Goal: Navigation & Orientation: Find specific page/section

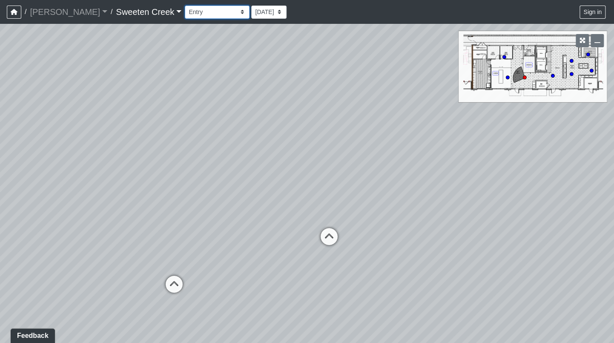
click at [207, 11] on select "Bistro Fitness - Hobby Booth Seating Counter Dining Dining 2 Elevators Elevator…" at bounding box center [217, 12] width 65 height 13
click at [185, 6] on select "Bistro Fitness - Hobby Booth Seating Counter Dining Dining 2 Elevators Elevator…" at bounding box center [217, 12] width 65 height 13
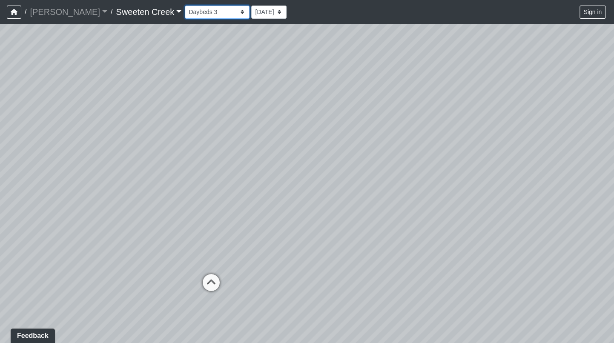
click at [205, 13] on select "Bistro Fitness - Hobby Booth Seating Counter Dining Dining 2 Elevators Elevator…" at bounding box center [217, 12] width 65 height 13
click at [185, 6] on select "Bistro Fitness - Hobby Booth Seating Counter Dining Dining 2 Elevators Elevator…" at bounding box center [217, 12] width 65 height 13
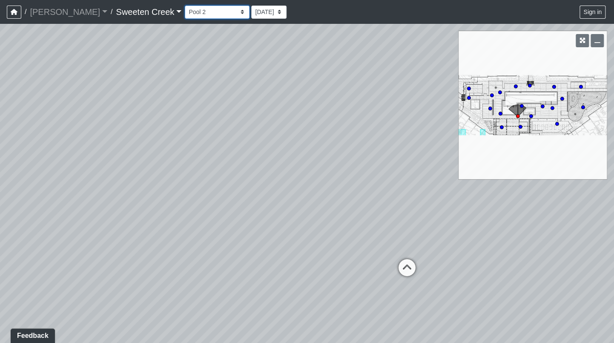
click at [204, 13] on select "Bistro Fitness - Hobby Booth Seating Counter Dining Dining 2 Elevators Elevator…" at bounding box center [217, 12] width 65 height 13
click at [185, 6] on select "Bistro Fitness - Hobby Booth Seating Counter Dining Dining 2 Elevators Elevator…" at bounding box center [217, 12] width 65 height 13
click at [204, 11] on select "Bistro Fitness - Hobby Booth Seating Counter Dining Dining 2 Elevators Elevator…" at bounding box center [217, 12] width 65 height 13
click at [185, 6] on select "Bistro Fitness - Hobby Booth Seating Counter Dining Dining 2 Elevators Elevator…" at bounding box center [217, 12] width 65 height 13
drag, startPoint x: 519, startPoint y: 293, endPoint x: 472, endPoint y: 281, distance: 48.5
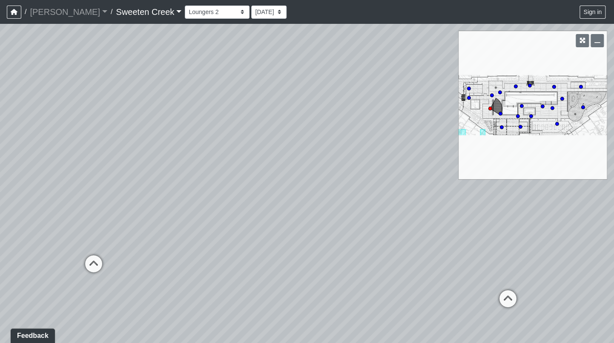
click at [472, 281] on div "Loading... Office Loading... Reception Loading... Mailroom - Elevator Lobby Loa…" at bounding box center [307, 183] width 614 height 319
click at [506, 296] on icon at bounding box center [508, 303] width 26 height 26
drag, startPoint x: 509, startPoint y: 260, endPoint x: 389, endPoint y: 236, distance: 123.0
click at [389, 236] on div "Loading... Office Loading... Reception Loading... Mailroom - Elevator Lobby Loa…" at bounding box center [307, 183] width 614 height 319
click at [599, 42] on icon "button" at bounding box center [598, 40] width 6 height 6
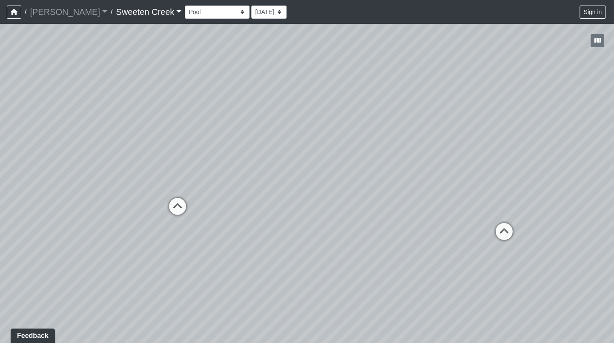
drag, startPoint x: 427, startPoint y: 184, endPoint x: 247, endPoint y: 151, distance: 182.7
click at [247, 151] on div "Loading... Office Loading... Reception Loading... Mailroom - Elevator Lobby Loa…" at bounding box center [307, 183] width 614 height 319
drag, startPoint x: 434, startPoint y: 203, endPoint x: 239, endPoint y: 165, distance: 198.7
click at [239, 165] on div "Loading... Office Loading... Reception Loading... Mailroom - Elevator Lobby Loa…" at bounding box center [307, 183] width 614 height 319
drag, startPoint x: 438, startPoint y: 170, endPoint x: 116, endPoint y: 126, distance: 324.5
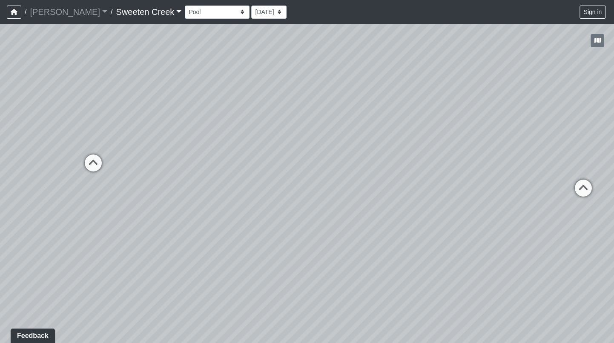
click at [116, 126] on div "Loading... Office Loading... Reception Loading... Mailroom - Elevator Lobby Loa…" at bounding box center [307, 183] width 614 height 319
drag, startPoint x: 385, startPoint y: 159, endPoint x: 55, endPoint y: 154, distance: 330.1
click at [55, 155] on div "Loading... Office Loading... Reception Loading... Mailroom - Elevator Lobby Loa…" at bounding box center [307, 183] width 614 height 319
click at [286, 141] on icon at bounding box center [283, 151] width 26 height 26
drag, startPoint x: 480, startPoint y: 168, endPoint x: 184, endPoint y: 162, distance: 295.2
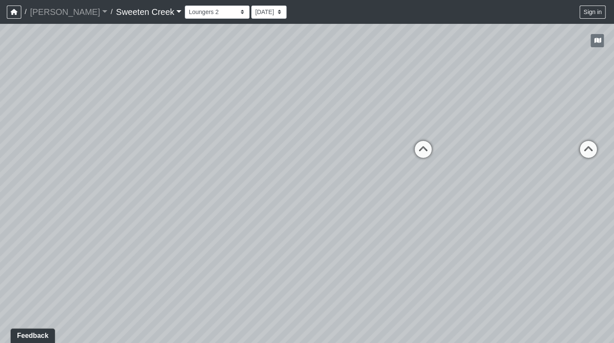
click at [175, 166] on div "Loading... Office Loading... Reception Loading... Mailroom - Elevator Lobby Loa…" at bounding box center [307, 183] width 614 height 319
click at [447, 144] on icon at bounding box center [444, 146] width 26 height 26
drag, startPoint x: 467, startPoint y: 180, endPoint x: 617, endPoint y: 190, distance: 150.2
click at [614, 190] on html "/ [PERSON_NAME] Loading... / Sweeten Creek Sweeten Creek Loading... [GEOGRAPHIC…" at bounding box center [307, 171] width 614 height 343
drag, startPoint x: 348, startPoint y: 131, endPoint x: 67, endPoint y: 115, distance: 282.0
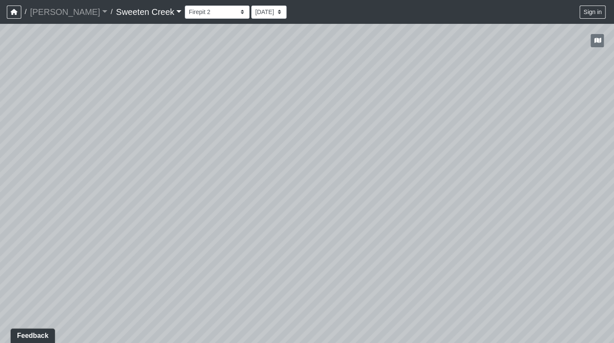
click at [8, 123] on div "Loading... Office Loading... Reception Loading... Mailroom - Elevator Lobby Loa…" at bounding box center [307, 183] width 614 height 319
drag, startPoint x: 387, startPoint y: 126, endPoint x: 58, endPoint y: 135, distance: 328.9
click at [55, 138] on div "Loading... Office Loading... Reception Loading... Mailroom - Elevator Lobby Loa…" at bounding box center [307, 183] width 614 height 319
click at [320, 172] on icon at bounding box center [318, 175] width 26 height 26
click at [309, 125] on icon at bounding box center [314, 137] width 26 height 26
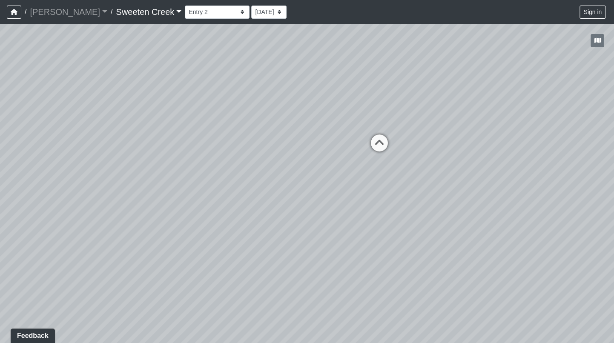
drag, startPoint x: 382, startPoint y: 141, endPoint x: 394, endPoint y: 133, distance: 14.9
click at [382, 141] on icon at bounding box center [380, 148] width 26 height 26
click at [411, 117] on icon at bounding box center [408, 126] width 26 height 26
click at [402, 117] on icon at bounding box center [398, 122] width 26 height 26
drag, startPoint x: 536, startPoint y: 171, endPoint x: 368, endPoint y: 177, distance: 167.9
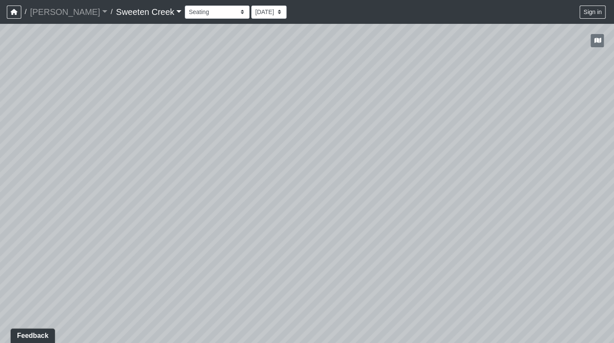
click at [368, 177] on div "Loading... Office Loading... Reception Loading... Mailroom - Elevator Lobby Loa…" at bounding box center [307, 183] width 614 height 319
drag, startPoint x: 345, startPoint y: 187, endPoint x: 529, endPoint y: 169, distance: 185.3
click at [529, 169] on div "Loading... Office Loading... Reception Loading... Mailroom - Elevator Lobby Loa…" at bounding box center [307, 183] width 614 height 319
drag, startPoint x: 428, startPoint y: 196, endPoint x: 46, endPoint y: 266, distance: 388.0
click at [46, 266] on div "Loading... Office Loading... Reception Loading... Mailroom - Elevator Lobby Loa…" at bounding box center [307, 183] width 614 height 319
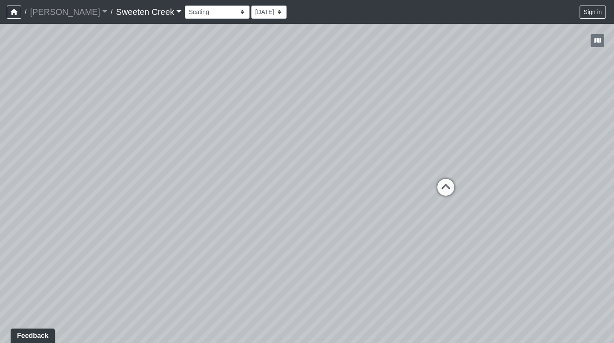
drag, startPoint x: 467, startPoint y: 185, endPoint x: 430, endPoint y: 192, distance: 37.8
click at [430, 192] on div "Loading... Office Loading... Reception Loading... Mailroom - Elevator Lobby Loa…" at bounding box center [307, 183] width 614 height 319
click at [205, 11] on select "Bistro Fitness - Hobby Booth Seating Counter Dining Dining 2 Elevators Elevator…" at bounding box center [217, 12] width 65 height 13
click at [185, 6] on select "Bistro Fitness - Hobby Booth Seating Counter Dining Dining 2 Elevators Elevator…" at bounding box center [217, 12] width 65 height 13
drag, startPoint x: 274, startPoint y: 173, endPoint x: 570, endPoint y: 220, distance: 300.2
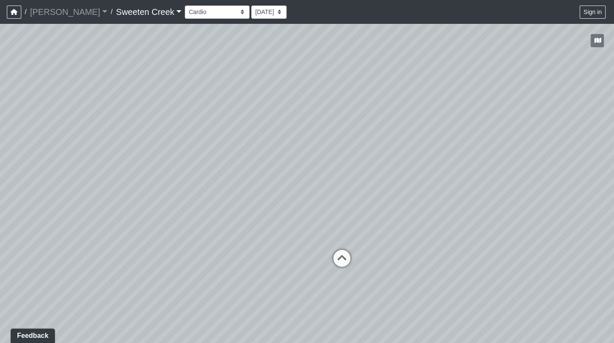
click at [570, 220] on div "Loading... Office Loading... Reception Loading... Mailroom - Elevator Lobby Loa…" at bounding box center [307, 183] width 614 height 319
drag, startPoint x: 489, startPoint y: 249, endPoint x: 278, endPoint y: 199, distance: 217.1
click at [114, 194] on div "Loading... Office Loading... Reception Loading... Mailroom - Elevator Lobby Loa…" at bounding box center [307, 183] width 614 height 319
drag, startPoint x: 391, startPoint y: 216, endPoint x: 262, endPoint y: 162, distance: 139.9
click at [0, 185] on html "/ [PERSON_NAME] Loading... / Sweeten Creek Sweeten Creek Loading... [GEOGRAPHIC…" at bounding box center [307, 171] width 614 height 343
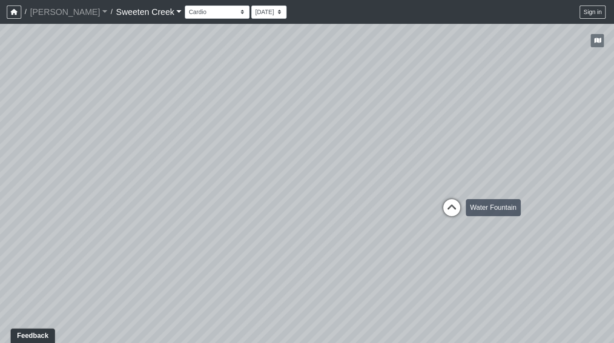
click at [459, 206] on icon at bounding box center [452, 212] width 26 height 26
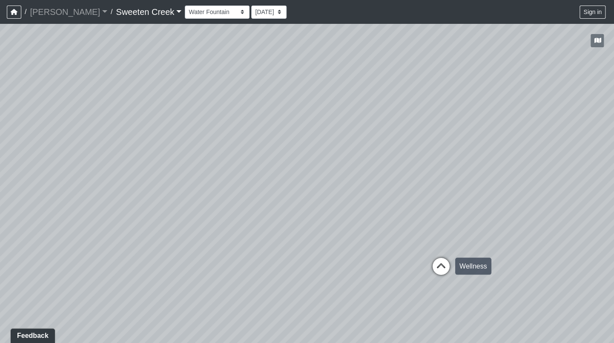
click at [440, 267] on icon at bounding box center [441, 271] width 26 height 26
drag, startPoint x: 296, startPoint y: 264, endPoint x: 578, endPoint y: 296, distance: 283.8
click at [578, 296] on div "Loading... Office Loading... Reception Loading... Mailroom - Elevator Lobby Loa…" at bounding box center [307, 183] width 614 height 319
click at [174, 287] on icon at bounding box center [172, 293] width 26 height 26
drag, startPoint x: 54, startPoint y: 215, endPoint x: 178, endPoint y: 224, distance: 124.3
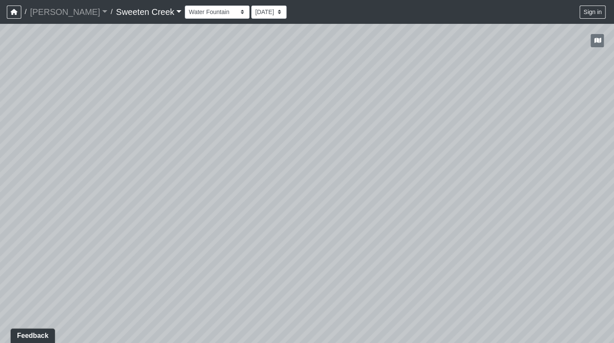
click at [178, 224] on div "Loading... Office Loading... Reception Loading... Mailroom - Elevator Lobby Loa…" at bounding box center [307, 183] width 614 height 319
click at [204, 11] on select "Bistro Fitness - Hobby Booth Seating Counter Dining Dining 2 Elevators Elevator…" at bounding box center [217, 12] width 65 height 13
click at [185, 6] on select "Bistro Fitness - Hobby Booth Seating Counter Dining Dining 2 Elevators Elevator…" at bounding box center [217, 12] width 65 height 13
drag, startPoint x: 224, startPoint y: 218, endPoint x: 404, endPoint y: 200, distance: 181.5
click at [405, 200] on div "Loading... Office Loading... Reception Loading... Mailroom - Elevator Lobby Loa…" at bounding box center [307, 183] width 614 height 319
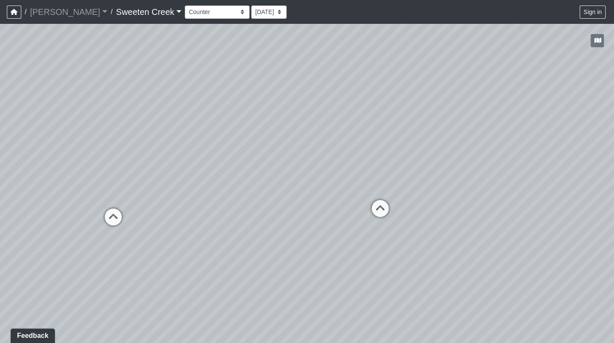
drag, startPoint x: 320, startPoint y: 244, endPoint x: 446, endPoint y: 188, distance: 137.9
click at [446, 188] on div "Loading... Office Loading... Reception Loading... Mailroom - Elevator Lobby Loa…" at bounding box center [307, 183] width 614 height 319
drag, startPoint x: 21, startPoint y: 253, endPoint x: 353, endPoint y: 215, distance: 333.9
click at [353, 215] on div "Loading... Office Loading... Reception Loading... Mailroom - Elevator Lobby Loa…" at bounding box center [307, 183] width 614 height 319
click at [207, 12] on select "Bistro Fitness - Hobby Booth Seating Counter Dining Dining 2 Elevators Elevator…" at bounding box center [217, 12] width 65 height 13
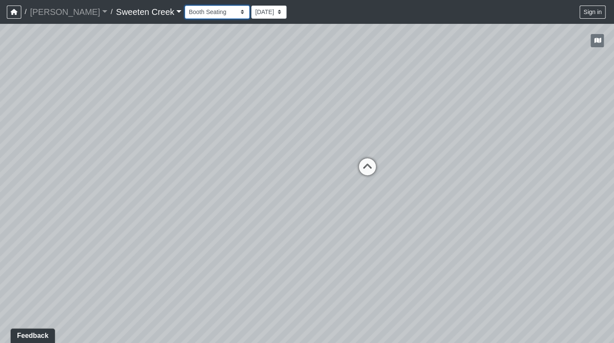
click at [185, 6] on select "Bistro Fitness - Hobby Booth Seating Counter Dining Dining 2 Elevators Elevator…" at bounding box center [217, 12] width 65 height 13
drag, startPoint x: 404, startPoint y: 250, endPoint x: 283, endPoint y: 207, distance: 128.4
click at [283, 207] on div "Loading... Office Loading... Reception Loading... Mailroom - Elevator Lobby Loa…" at bounding box center [307, 183] width 614 height 319
drag, startPoint x: 570, startPoint y: 276, endPoint x: 268, endPoint y: 228, distance: 305.7
click at [190, 241] on div "Loading... Office Loading... Reception Loading... Mailroom - Elevator Lobby Loa…" at bounding box center [307, 183] width 614 height 319
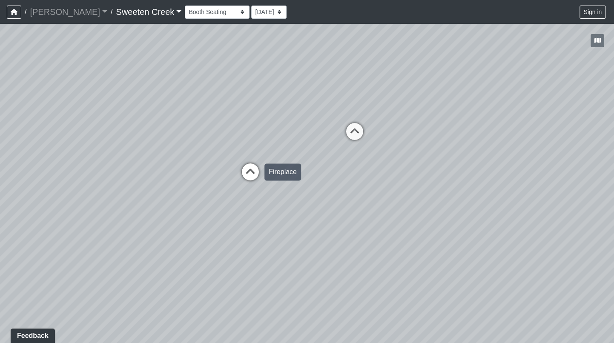
drag, startPoint x: 437, startPoint y: 229, endPoint x: 258, endPoint y: 158, distance: 192.7
click at [263, 195] on div "Loading... Office Loading... Reception Loading... Mailroom - Elevator Lobby Loa…" at bounding box center [307, 183] width 614 height 319
drag, startPoint x: 396, startPoint y: 209, endPoint x: 67, endPoint y: 289, distance: 338.1
click at [67, 289] on div "Loading... Office Loading... Reception Loading... Mailroom - Elevator Lobby Loa…" at bounding box center [307, 183] width 614 height 319
click at [574, 248] on icon at bounding box center [578, 252] width 26 height 26
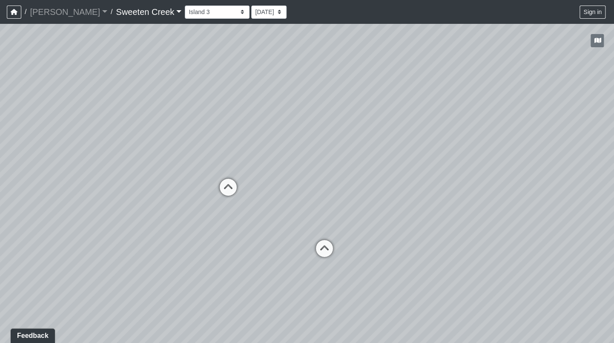
drag, startPoint x: 401, startPoint y: 240, endPoint x: 543, endPoint y: 272, distance: 146.1
click at [543, 272] on div "Loading... Office Loading... Reception Loading... Mailroom - Elevator Lobby Loa…" at bounding box center [307, 183] width 614 height 319
drag, startPoint x: 543, startPoint y: 272, endPoint x: 280, endPoint y: 234, distance: 266.4
click at [280, 234] on div "Loading... Office Loading... Reception Loading... Mailroom - Elevator Lobby Loa…" at bounding box center [307, 183] width 614 height 319
click at [204, 14] on select "Bistro Fitness - Hobby Booth Seating Counter Dining Dining 2 Elevators Elevator…" at bounding box center [217, 12] width 65 height 13
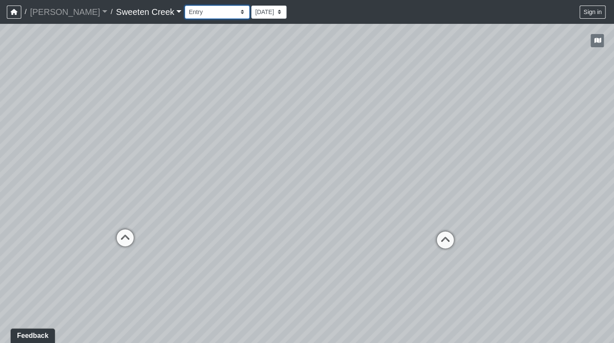
click at [185, 6] on select "Bistro Fitness - Hobby Booth Seating Counter Dining Dining 2 Elevators Elevator…" at bounding box center [217, 12] width 65 height 13
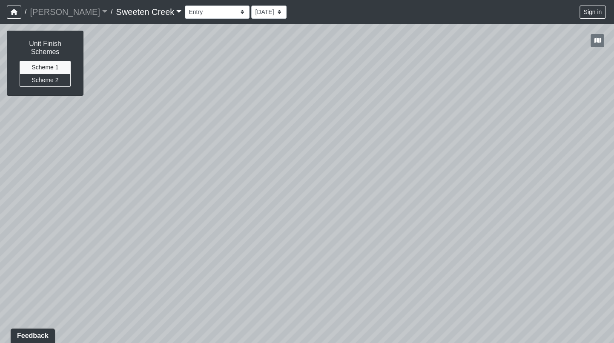
drag, startPoint x: 507, startPoint y: 247, endPoint x: 144, endPoint y: 227, distance: 363.9
click at [144, 227] on div "Loading... Office Loading... Reception Loading... Mailroom - Elevator Lobby Loa…" at bounding box center [307, 183] width 614 height 319
drag, startPoint x: 486, startPoint y: 216, endPoint x: 213, endPoint y: 166, distance: 278.3
click at [130, 182] on div "Loading... Office Loading... Reception Loading... Mailroom - Elevator Lobby Loa…" at bounding box center [307, 183] width 614 height 319
drag, startPoint x: 469, startPoint y: 167, endPoint x: 253, endPoint y: 163, distance: 216.4
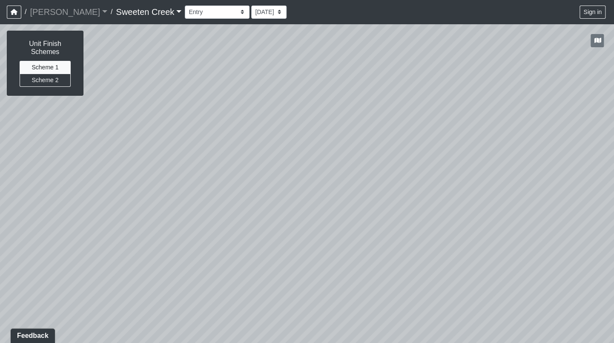
click at [253, 163] on div "Loading... Office Loading... Reception Loading... Mailroom - Elevator Lobby Loa…" at bounding box center [307, 183] width 614 height 319
drag, startPoint x: 466, startPoint y: 176, endPoint x: 459, endPoint y: 215, distance: 39.8
click at [481, 215] on div "Loading... Office Loading... Reception Loading... Mailroom - Elevator Lobby Loa…" at bounding box center [307, 183] width 614 height 319
drag, startPoint x: 384, startPoint y: 206, endPoint x: 569, endPoint y: 225, distance: 186.7
click at [573, 224] on div "Loading... Office Loading... Reception Loading... Mailroom - Elevator Lobby Loa…" at bounding box center [307, 183] width 614 height 319
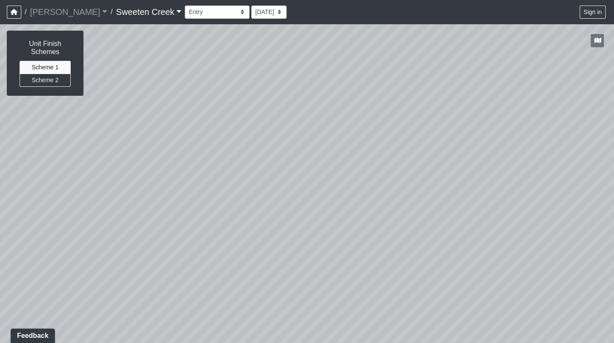
drag, startPoint x: 319, startPoint y: 210, endPoint x: 483, endPoint y: 249, distance: 167.6
click at [614, 233] on html "/ [PERSON_NAME] Loading... / Sweeten Creek Sweeten Creek Loading... [GEOGRAPHIC…" at bounding box center [307, 171] width 614 height 343
drag, startPoint x: 317, startPoint y: 208, endPoint x: 615, endPoint y: 88, distance: 321.4
click at [614, 88] on html "/ [PERSON_NAME] Loading... / Sweeten Creek Sweeten Creek Loading... [GEOGRAPHIC…" at bounding box center [307, 171] width 614 height 343
drag, startPoint x: 289, startPoint y: 196, endPoint x: 273, endPoint y: 230, distance: 37.1
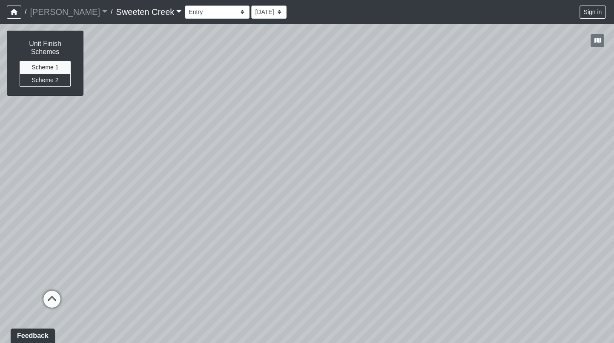
click at [385, 277] on div "Loading... Office Loading... Reception Loading... Mailroom - Elevator Lobby Loa…" at bounding box center [307, 183] width 614 height 319
drag, startPoint x: 213, startPoint y: 209, endPoint x: 473, endPoint y: 204, distance: 260.7
click at [473, 204] on div "Loading... Office Loading... Reception Loading... Mailroom - Elevator Lobby Loa…" at bounding box center [307, 183] width 614 height 319
click at [287, 249] on icon at bounding box center [281, 252] width 26 height 26
drag, startPoint x: 189, startPoint y: 261, endPoint x: 483, endPoint y: 270, distance: 294.9
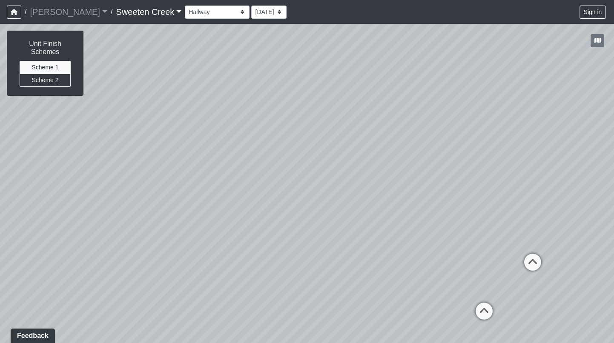
click at [500, 262] on div "Loading... Office Loading... Reception Loading... Mailroom - Elevator Lobby Loa…" at bounding box center [307, 183] width 614 height 319
drag, startPoint x: 404, startPoint y: 264, endPoint x: -17, endPoint y: 163, distance: 433.2
click at [0, 163] on html "/ [PERSON_NAME] Loading... / Sweeten Creek Sweeten Creek Loading... [GEOGRAPHIC…" at bounding box center [307, 171] width 614 height 343
drag, startPoint x: 339, startPoint y: 215, endPoint x: 137, endPoint y: 248, distance: 204.9
click at [210, 286] on div "Loading... Office Loading... Reception Loading... Mailroom - Elevator Lobby Loa…" at bounding box center [307, 183] width 614 height 319
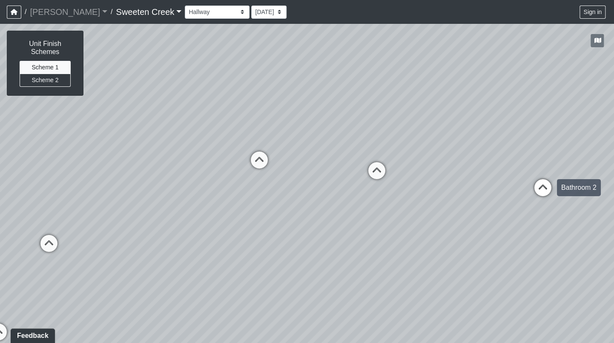
click at [546, 187] on icon at bounding box center [543, 192] width 26 height 26
drag, startPoint x: 528, startPoint y: 195, endPoint x: 154, endPoint y: 205, distance: 374.1
click at [77, 198] on div "Loading... Office Loading... Reception Loading... Mailroom - Elevator Lobby Loa…" at bounding box center [307, 183] width 614 height 319
drag, startPoint x: 498, startPoint y: 238, endPoint x: 371, endPoint y: 181, distance: 139.7
click at [311, 201] on div "Loading... Office Loading... Reception Loading... Mailroom - Elevator Lobby Loa…" at bounding box center [307, 183] width 614 height 319
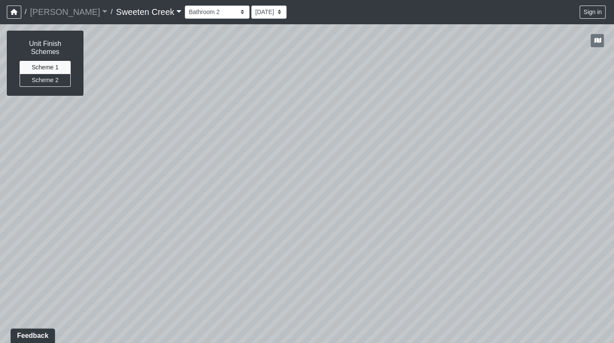
drag, startPoint x: 111, startPoint y: 200, endPoint x: 632, endPoint y: 321, distance: 535.2
click at [614, 321] on html "/ [PERSON_NAME] Loading... / Sweeten Creek Sweeten Creek Loading... [GEOGRAPHIC…" at bounding box center [307, 171] width 614 height 343
drag, startPoint x: 312, startPoint y: 262, endPoint x: 433, endPoint y: 243, distance: 122.8
click at [524, 247] on div "Loading... Office Loading... Reception Loading... Mailroom - Elevator Lobby Loa…" at bounding box center [307, 183] width 614 height 319
drag, startPoint x: 80, startPoint y: 239, endPoint x: 132, endPoint y: 243, distance: 52.1
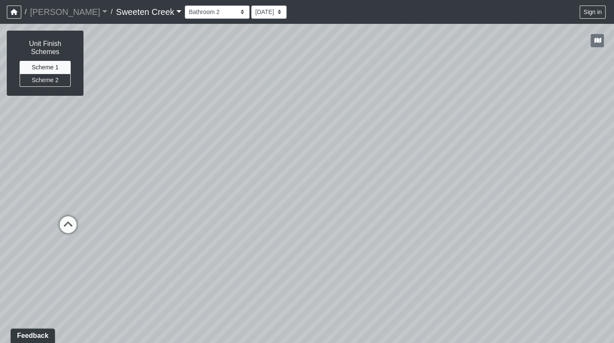
click at [134, 210] on div "Loading... Office Loading... Reception Loading... Mailroom - Elevator Lobby Loa…" at bounding box center [307, 183] width 614 height 319
drag, startPoint x: 124, startPoint y: 263, endPoint x: 220, endPoint y: 270, distance: 96.1
click at [220, 270] on div "Loading... Office Loading... Reception Loading... Mailroom - Elevator Lobby Loa…" at bounding box center [307, 183] width 614 height 319
drag, startPoint x: 154, startPoint y: 285, endPoint x: 498, endPoint y: 364, distance: 352.9
click at [498, 343] on html "/ [PERSON_NAME] Loading... / Sweeten Creek Sweeten Creek Loading... [GEOGRAPHIC…" at bounding box center [307, 171] width 614 height 343
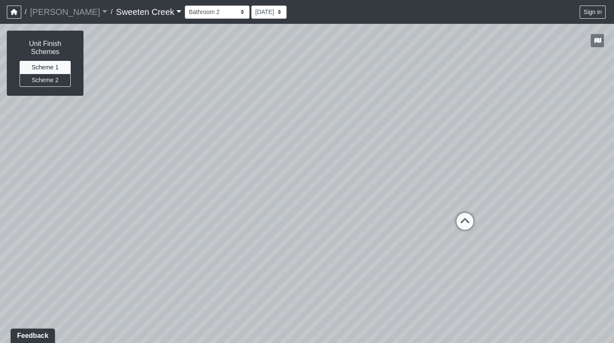
drag, startPoint x: 333, startPoint y: 109, endPoint x: 423, endPoint y: 110, distance: 90.3
click at [365, 25] on div "Loading... Office Loading... Reception Loading... Mailroom - Elevator Lobby Loa…" at bounding box center [307, 183] width 614 height 319
drag, startPoint x: 400, startPoint y: 248, endPoint x: 351, endPoint y: 88, distance: 167.7
click at [351, 88] on div "Loading... Office Loading... Reception Loading... Mailroom - Elevator Lobby Loa…" at bounding box center [307, 183] width 614 height 319
click at [431, 77] on icon at bounding box center [436, 84] width 26 height 26
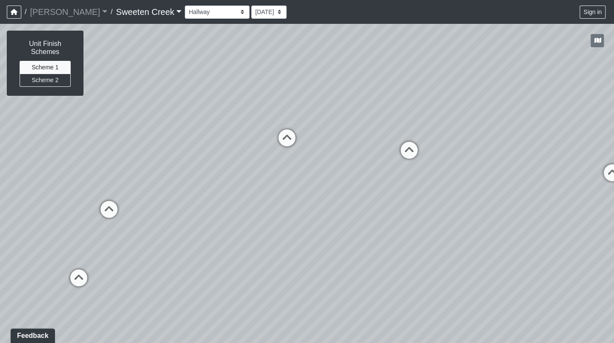
drag, startPoint x: 536, startPoint y: 207, endPoint x: 377, endPoint y: 250, distance: 165.3
click at [96, 273] on div "Loading... Office Loading... Reception Loading... Mailroom - Elevator Lobby Loa…" at bounding box center [307, 183] width 614 height 319
click at [407, 147] on icon at bounding box center [411, 154] width 26 height 26
drag, startPoint x: 498, startPoint y: 248, endPoint x: 206, endPoint y: 263, distance: 292.2
click at [206, 263] on div "Loading... Office Loading... Reception Loading... Mailroom - Elevator Lobby Loa…" at bounding box center [307, 183] width 614 height 319
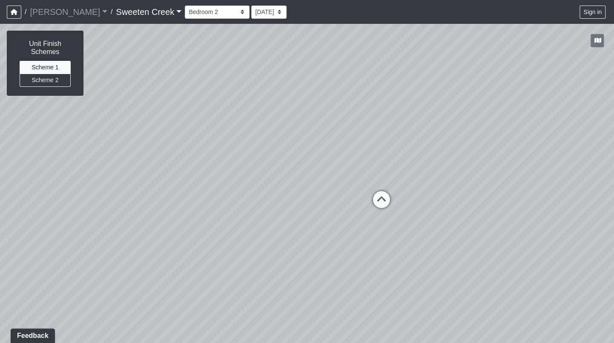
drag, startPoint x: 468, startPoint y: 262, endPoint x: 355, endPoint y: 287, distance: 115.5
click at [233, 312] on div "Loading... Office Loading... Reception Loading... Mailroom - Elevator Lobby Loa…" at bounding box center [307, 183] width 614 height 319
click at [379, 194] on icon at bounding box center [384, 202] width 26 height 26
drag, startPoint x: 417, startPoint y: 213, endPoint x: 145, endPoint y: 158, distance: 277.7
click at [104, 159] on div "Loading... Office Loading... Reception Loading... Mailroom - Elevator Lobby Loa…" at bounding box center [307, 183] width 614 height 319
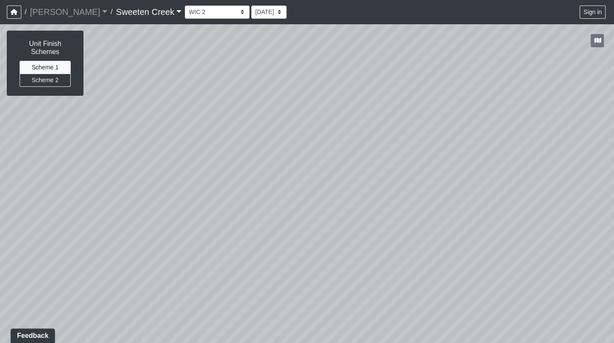
drag, startPoint x: 547, startPoint y: 205, endPoint x: 111, endPoint y: 147, distance: 439.9
click at [101, 151] on div "Loading... Office Loading... Reception Loading... Mailroom - Elevator Lobby Loa…" at bounding box center [307, 183] width 614 height 319
drag, startPoint x: 522, startPoint y: 217, endPoint x: 52, endPoint y: 170, distance: 473.0
click at [50, 173] on div "Loading... Office Loading... Reception Loading... Mailroom - Elevator Lobby Loa…" at bounding box center [307, 183] width 614 height 319
click at [568, 40] on icon at bounding box center [565, 41] width 26 height 26
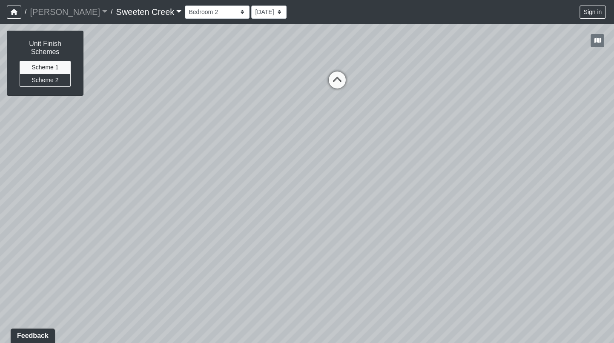
drag, startPoint x: 424, startPoint y: 83, endPoint x: 632, endPoint y: 124, distance: 212.0
click at [614, 124] on html "/ [PERSON_NAME] Loading... / Sweeten Creek Sweeten Creek Loading... [GEOGRAPHIC…" at bounding box center [307, 171] width 614 height 343
drag, startPoint x: 132, startPoint y: 177, endPoint x: 432, endPoint y: 282, distance: 317.6
click at [614, 296] on html "/ [PERSON_NAME] Loading... / Sweeten Creek Sweeten Creek Loading... [GEOGRAPHIC…" at bounding box center [307, 171] width 614 height 343
click at [260, 313] on icon at bounding box center [254, 314] width 26 height 26
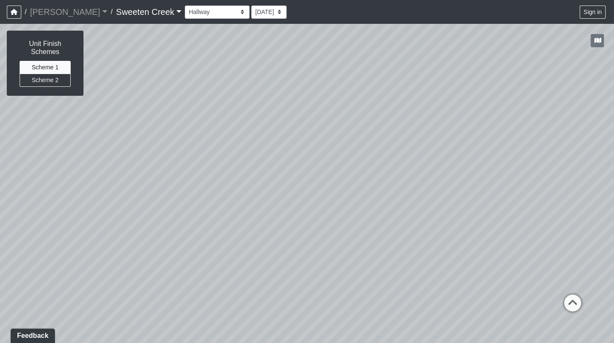
drag, startPoint x: 241, startPoint y: 285, endPoint x: 440, endPoint y: 215, distance: 210.5
click at [0, 234] on html "/ [PERSON_NAME] Loading... / Sweeten Creek Sweeten Creek Loading... [GEOGRAPHIC…" at bounding box center [307, 171] width 614 height 343
drag, startPoint x: 551, startPoint y: 208, endPoint x: 358, endPoint y: 207, distance: 192.5
click at [358, 207] on div "Loading... Office Loading... Reception Loading... Mailroom - Elevator Lobby Loa…" at bounding box center [307, 183] width 614 height 319
click at [384, 244] on icon at bounding box center [382, 248] width 26 height 26
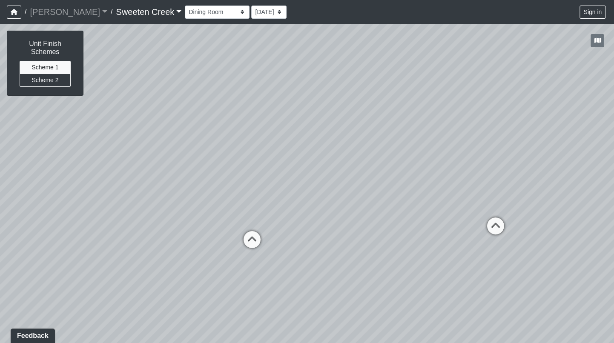
drag, startPoint x: 462, startPoint y: 267, endPoint x: 207, endPoint y: 241, distance: 256.0
click at [182, 247] on div "Loading... Office Loading... Reception Loading... Mailroom - Elevator Lobby Loa…" at bounding box center [307, 183] width 614 height 319
drag, startPoint x: 447, startPoint y: 255, endPoint x: 258, endPoint y: 230, distance: 191.2
click at [258, 230] on div "Loading... Office Loading... Reception Loading... Mailroom - Elevator Lobby Loa…" at bounding box center [307, 183] width 614 height 319
click at [348, 176] on icon at bounding box center [344, 183] width 26 height 26
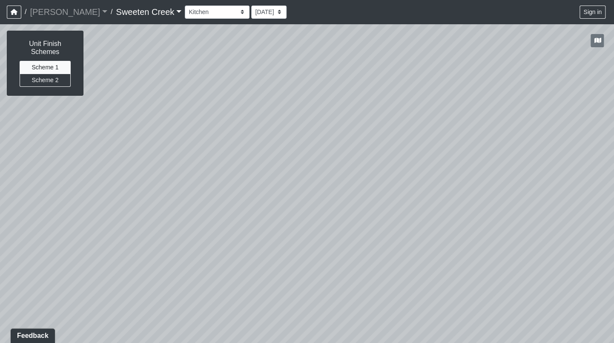
drag, startPoint x: 395, startPoint y: 201, endPoint x: 300, endPoint y: 278, distance: 122.0
click at [319, 284] on div "Loading... Office Loading... Reception Loading... Mailroom - Elevator Lobby Loa…" at bounding box center [307, 183] width 614 height 319
drag, startPoint x: 258, startPoint y: 208, endPoint x: 523, endPoint y: 207, distance: 265.3
click at [523, 207] on div "Loading... Office Loading... Reception Loading... Mailroom - Elevator Lobby Loa…" at bounding box center [307, 183] width 614 height 319
drag, startPoint x: 190, startPoint y: 215, endPoint x: 444, endPoint y: 234, distance: 255.0
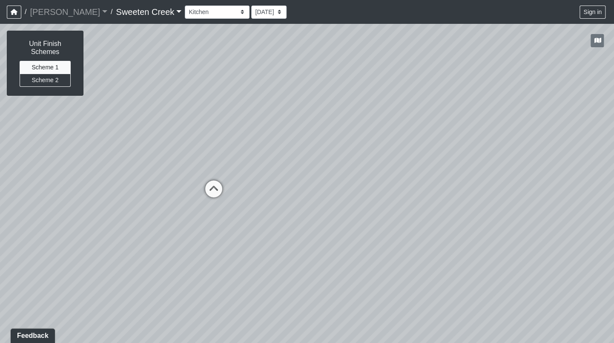
click at [444, 234] on div "Loading... Office Loading... Reception Loading... Mailroom - Elevator Lobby Loa…" at bounding box center [307, 183] width 614 height 319
drag, startPoint x: 154, startPoint y: 257, endPoint x: 219, endPoint y: 176, distance: 103.8
click at [219, 176] on div "Loading... Office Loading... Reception Loading... Mailroom - Elevator Lobby Loa…" at bounding box center [307, 183] width 614 height 319
drag, startPoint x: 208, startPoint y: 273, endPoint x: 407, endPoint y: 224, distance: 204.4
click at [407, 224] on div "Loading... Office Loading... Reception Loading... Mailroom - Elevator Lobby Loa…" at bounding box center [307, 183] width 614 height 319
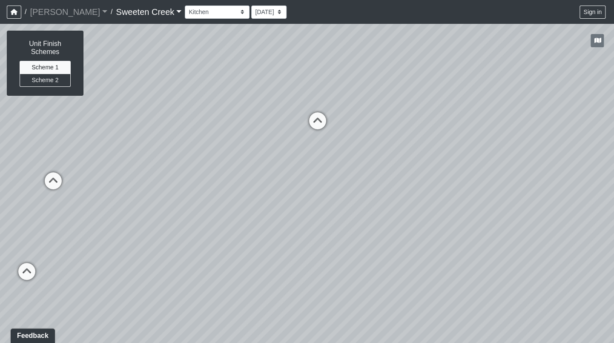
drag, startPoint x: 219, startPoint y: 174, endPoint x: 113, endPoint y: 221, distance: 116.3
click at [104, 226] on div "Loading... Office Loading... Reception Loading... Mailroom - Elevator Lobby Loa…" at bounding box center [307, 183] width 614 height 319
drag, startPoint x: 94, startPoint y: 181, endPoint x: 158, endPoint y: 170, distance: 65.7
click at [213, 204] on div "Loading... Office Loading... Reception Loading... Mailroom - Elevator Lobby Loa…" at bounding box center [307, 183] width 614 height 319
drag, startPoint x: 128, startPoint y: 141, endPoint x: 224, endPoint y: 170, distance: 100.4
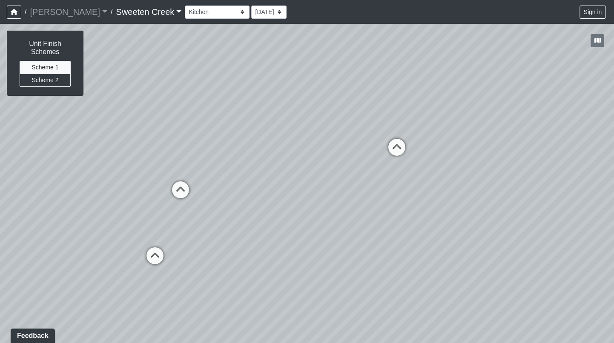
click at [235, 170] on div "Loading... Office Loading... Reception Loading... Mailroom - Elevator Lobby Loa…" at bounding box center [307, 183] width 614 height 319
click at [181, 191] on icon at bounding box center [175, 196] width 26 height 26
drag, startPoint x: 250, startPoint y: 228, endPoint x: 99, endPoint y: 226, distance: 151.6
click at [99, 226] on div "Loading... Office Loading... Reception Loading... Mailroom - Elevator Lobby Loa…" at bounding box center [307, 183] width 614 height 319
click at [348, 155] on icon at bounding box center [351, 160] width 26 height 26
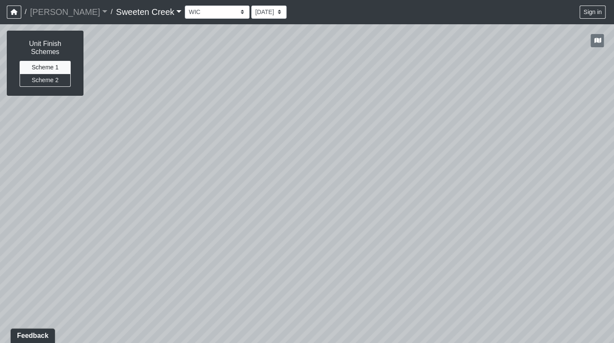
drag, startPoint x: 430, startPoint y: 237, endPoint x: 98, endPoint y: 175, distance: 338.2
click at [98, 176] on div "Loading... Office Loading... Reception Loading... Mailroom - Elevator Lobby Loa…" at bounding box center [307, 183] width 614 height 319
drag, startPoint x: 411, startPoint y: 218, endPoint x: 49, endPoint y: 258, distance: 364.6
click at [46, 258] on div "Loading... Office Loading... Reception Loading... Mailroom - Elevator Lobby Loa…" at bounding box center [307, 183] width 614 height 319
drag, startPoint x: 445, startPoint y: 197, endPoint x: 82, endPoint y: 176, distance: 363.5
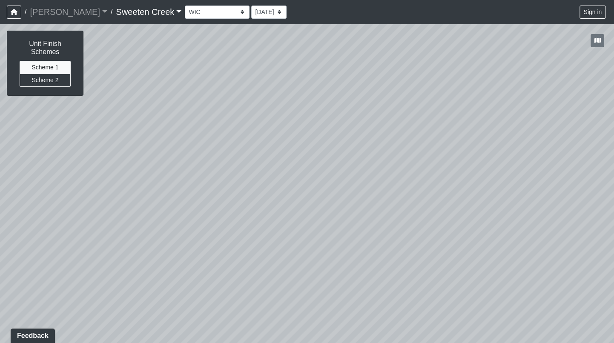
click at [44, 194] on div "Loading... Office Loading... Reception Loading... Mailroom - Elevator Lobby Loa…" at bounding box center [307, 183] width 614 height 319
drag, startPoint x: 454, startPoint y: 190, endPoint x: 336, endPoint y: 156, distance: 123.2
click at [183, 187] on div "Loading... Office Loading... Reception Loading... Mailroom - Elevator Lobby Loa…" at bounding box center [307, 183] width 614 height 319
click at [396, 122] on icon at bounding box center [391, 125] width 26 height 26
click at [188, 138] on icon at bounding box center [192, 142] width 26 height 26
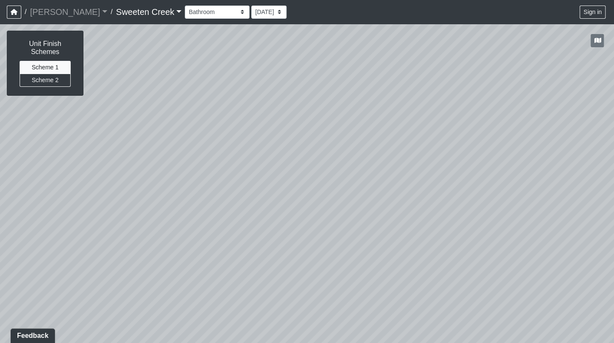
drag, startPoint x: 467, startPoint y: 208, endPoint x: 632, endPoint y: 236, distance: 167.2
click at [614, 236] on html "/ [PERSON_NAME] Loading... / Sweeten Creek Sweeten Creek Loading... [GEOGRAPHIC…" at bounding box center [307, 171] width 614 height 343
drag, startPoint x: 173, startPoint y: 185, endPoint x: 632, endPoint y: 297, distance: 472.5
click at [614, 297] on html "/ [PERSON_NAME] Loading... / Sweeten Creek Sweeten Creek Loading... [GEOGRAPHIC…" at bounding box center [307, 171] width 614 height 343
drag, startPoint x: 120, startPoint y: 178, endPoint x: 464, endPoint y: 212, distance: 345.7
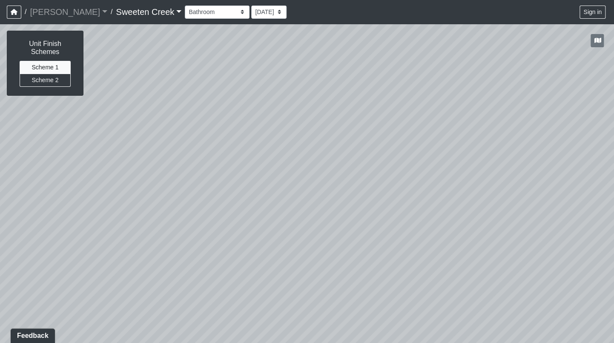
click at [464, 212] on div "Loading... Office Loading... Reception Loading... Mailroom - Elevator Lobby Loa…" at bounding box center [307, 183] width 614 height 319
drag, startPoint x: 270, startPoint y: 147, endPoint x: 312, endPoint y: 106, distance: 59.0
click at [312, 106] on div "Loading... Office Loading... Reception Loading... Mailroom - Elevator Lobby Loa…" at bounding box center [307, 183] width 614 height 319
drag, startPoint x: 328, startPoint y: 279, endPoint x: 405, endPoint y: 153, distance: 147.4
click at [405, 153] on div "Loading... Office Loading... Reception Loading... Mailroom - Elevator Lobby Loa…" at bounding box center [307, 183] width 614 height 319
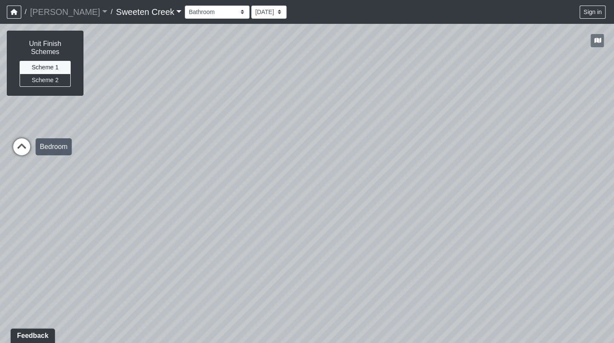
click at [19, 149] on icon at bounding box center [22, 151] width 26 height 26
drag, startPoint x: 316, startPoint y: 248, endPoint x: 104, endPoint y: 234, distance: 211.7
click at [104, 234] on div "Loading... Office Loading... Reception Loading... Mailroom - Elevator Lobby Loa…" at bounding box center [307, 183] width 614 height 319
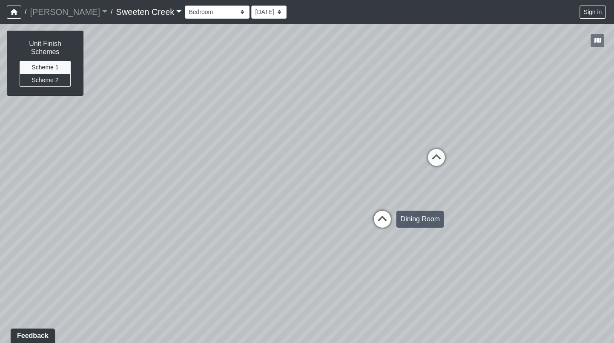
click at [379, 216] on icon at bounding box center [382, 224] width 26 height 26
select select "9D6MWsgkdxKLCq4DB48ZgR"
